Goal: Task Accomplishment & Management: Complete application form

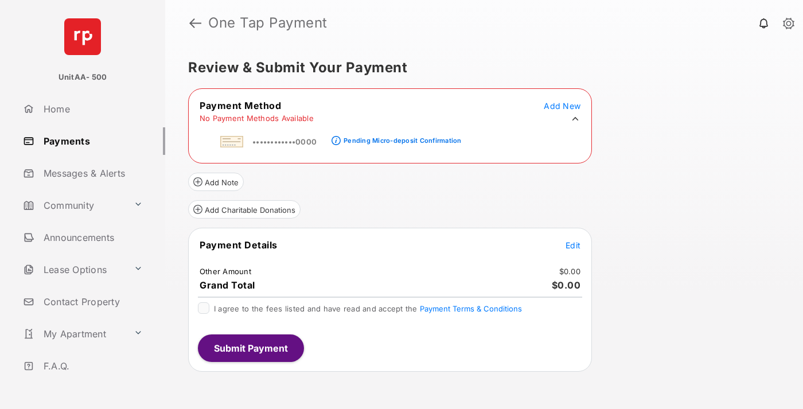
click at [400, 137] on div "Pending Micro-deposit Confirmation" at bounding box center [402, 140] width 118 height 8
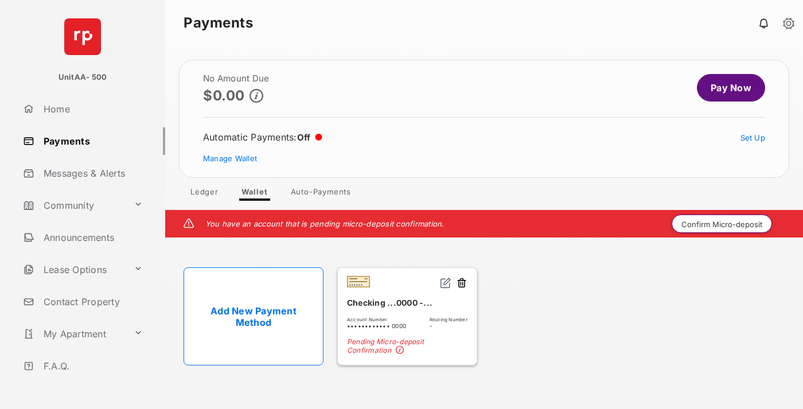
click at [722, 224] on button "Confirm Micro-deposit" at bounding box center [721, 223] width 100 height 18
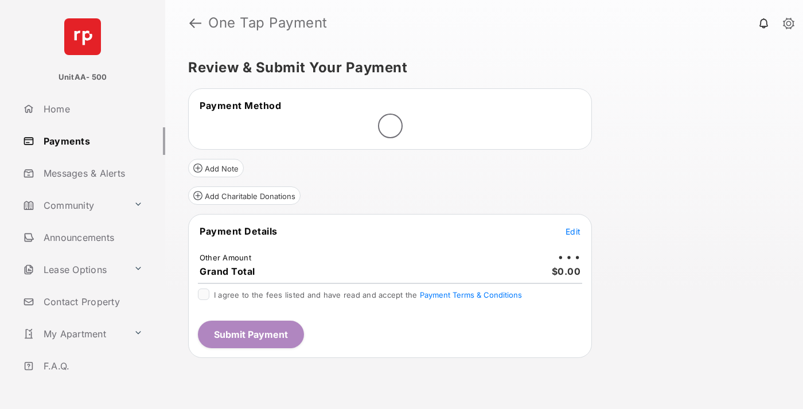
click at [573, 231] on span "Edit" at bounding box center [572, 232] width 15 height 10
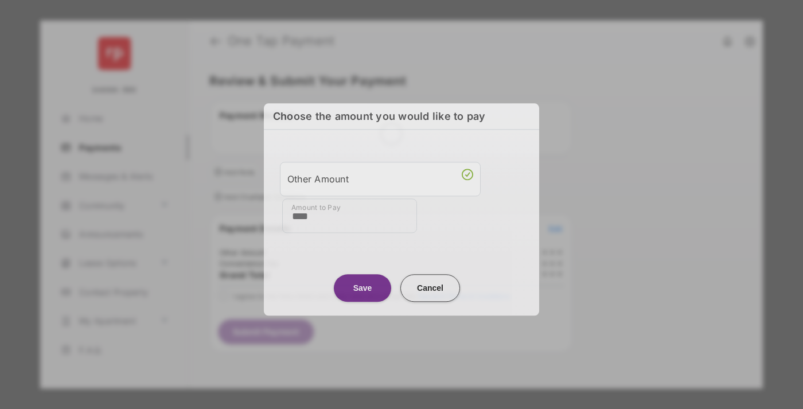
type input "****"
click at [362, 286] on button "Save" at bounding box center [362, 288] width 57 height 28
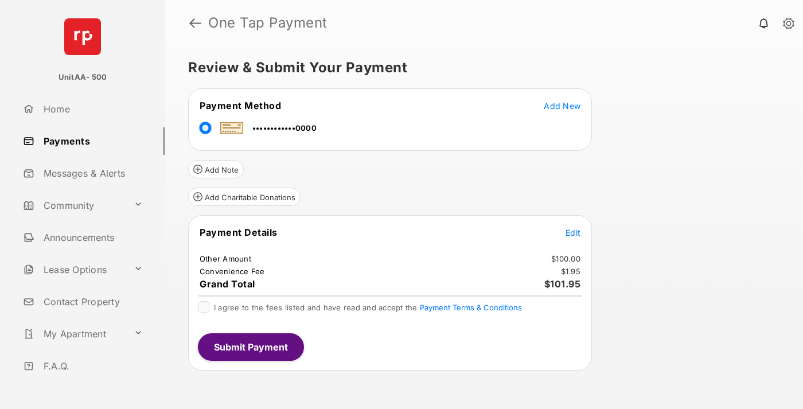
click at [573, 232] on span "Edit" at bounding box center [572, 233] width 15 height 10
click at [250, 346] on button "Submit Payment" at bounding box center [251, 347] width 106 height 28
